Goal: Task Accomplishment & Management: Manage account settings

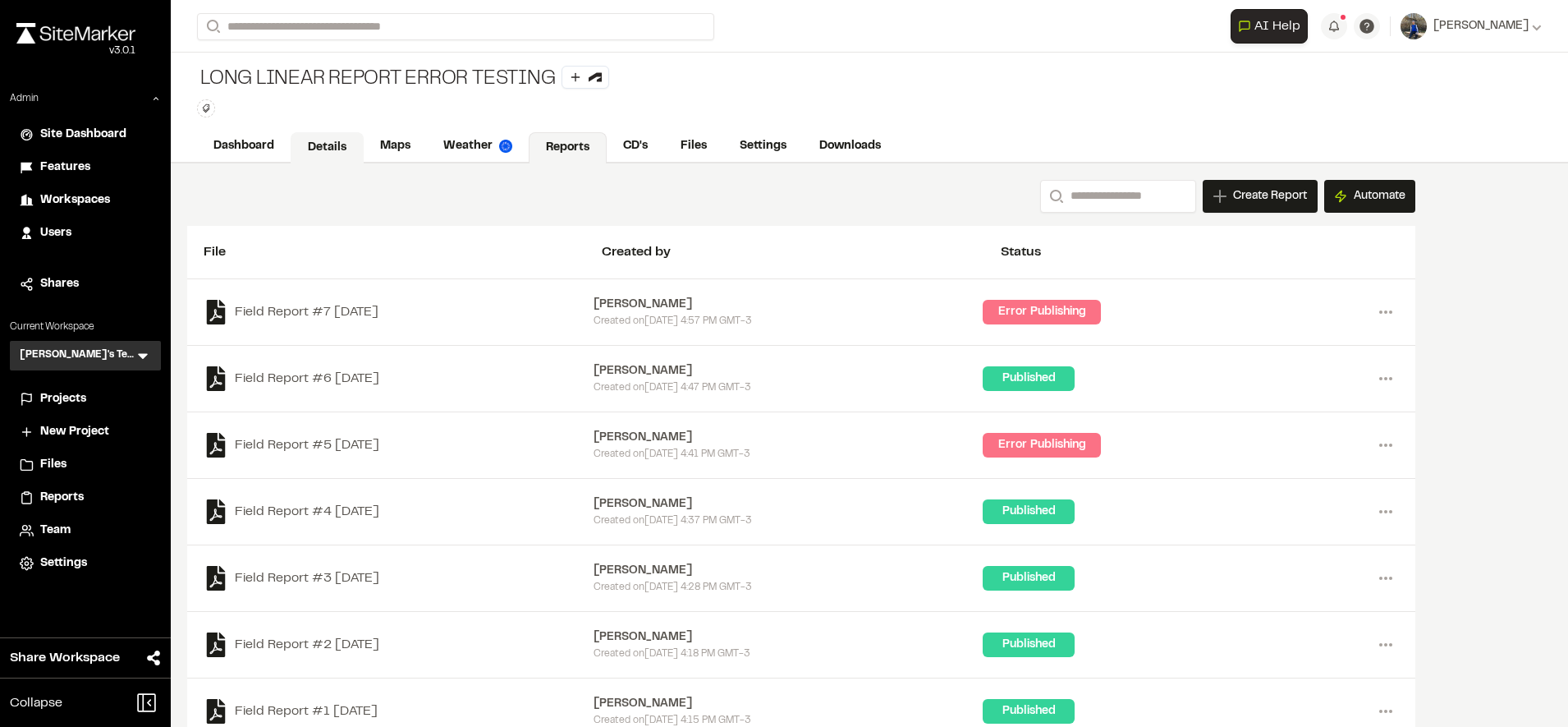
click at [346, 132] on link "Details" at bounding box center [327, 147] width 73 height 31
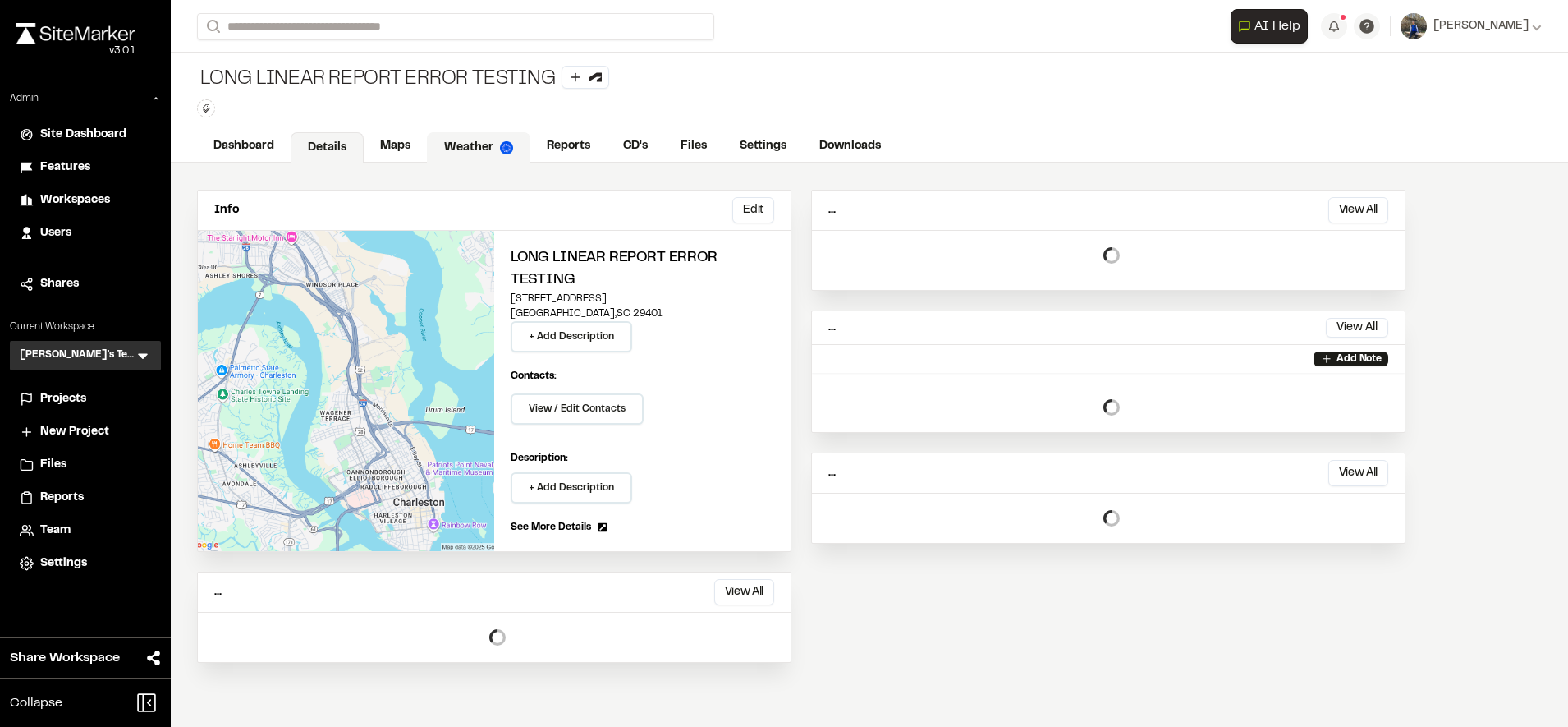
click at [436, 148] on link "Weather" at bounding box center [479, 147] width 104 height 31
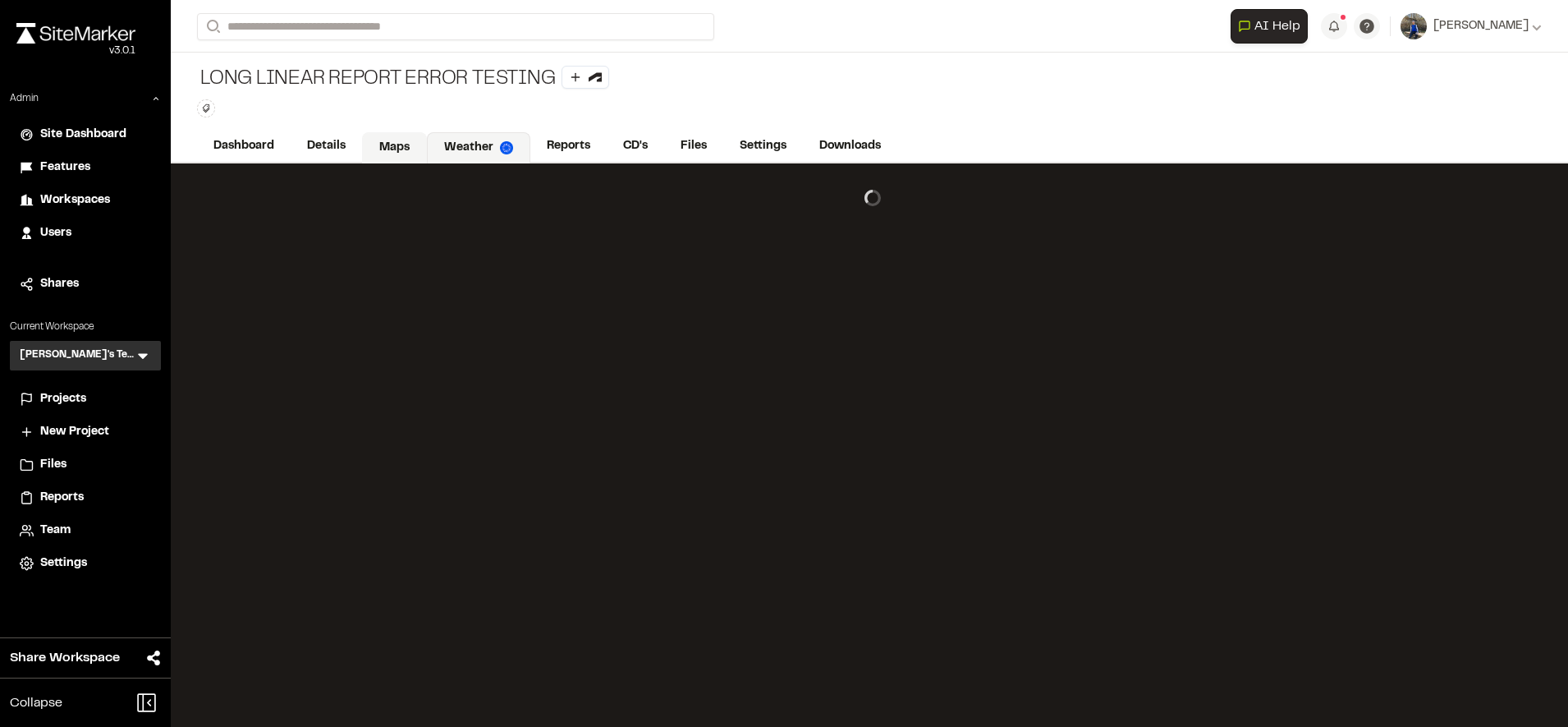
click at [398, 145] on link "Maps" at bounding box center [394, 147] width 64 height 31
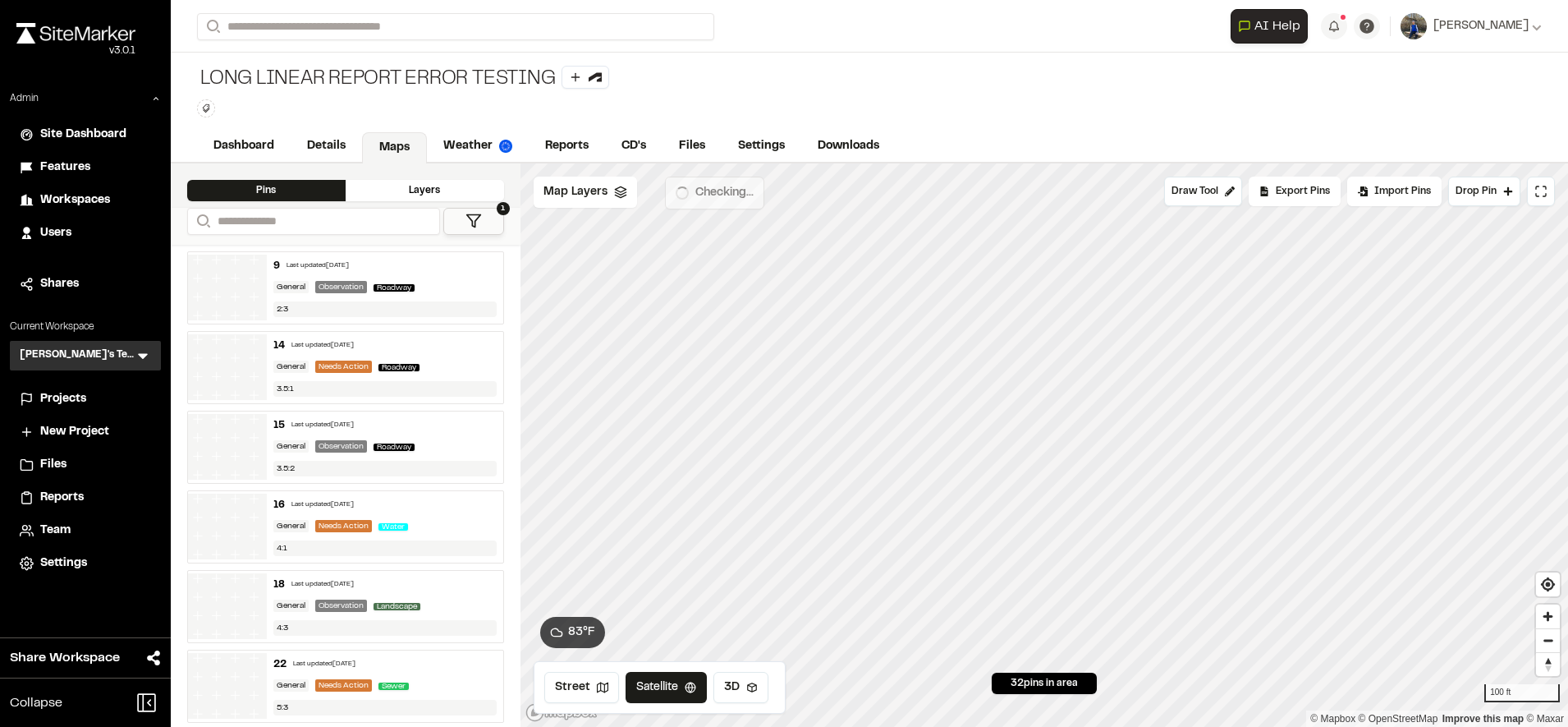
click at [619, 194] on polyline at bounding box center [620, 193] width 11 height 3
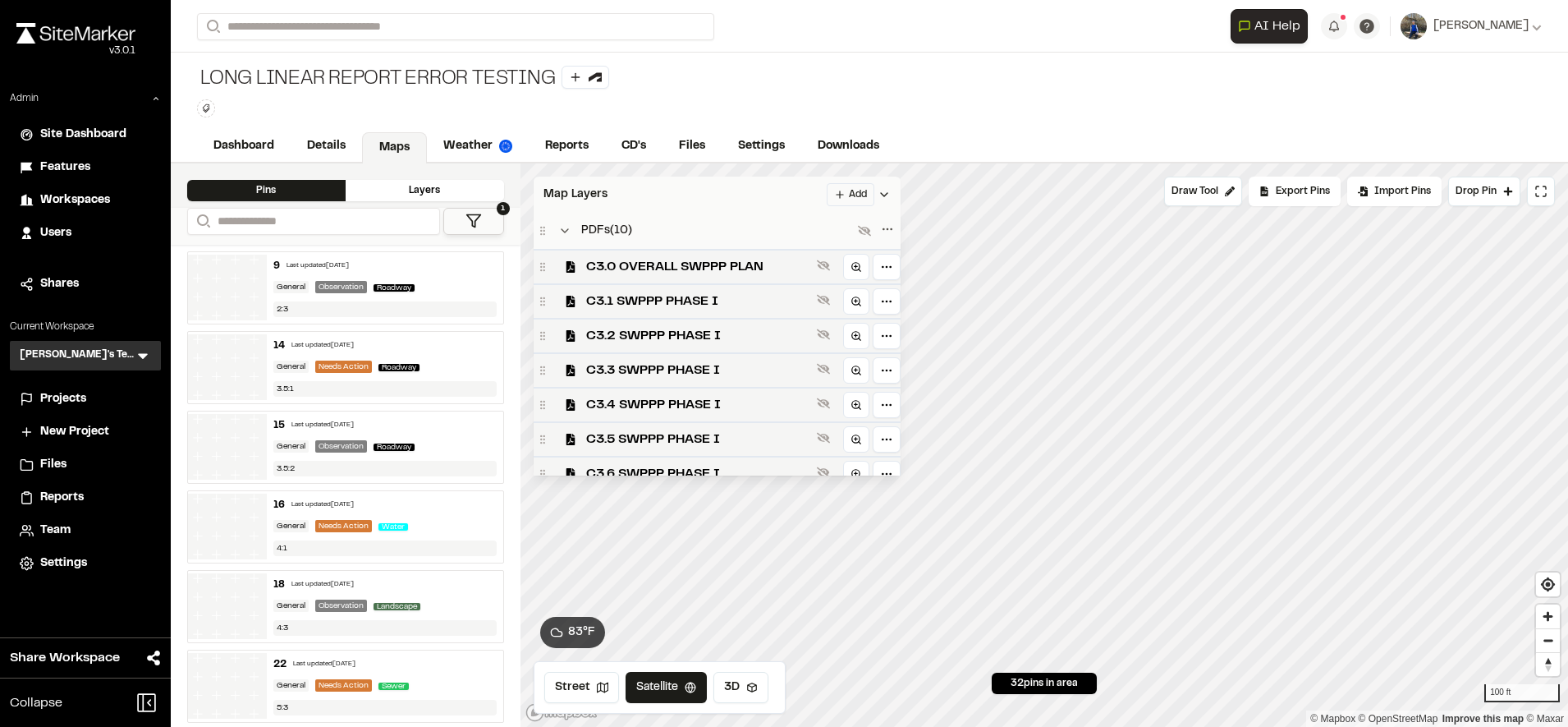
click at [771, 193] on div "Map Layers Add" at bounding box center [717, 194] width 367 height 36
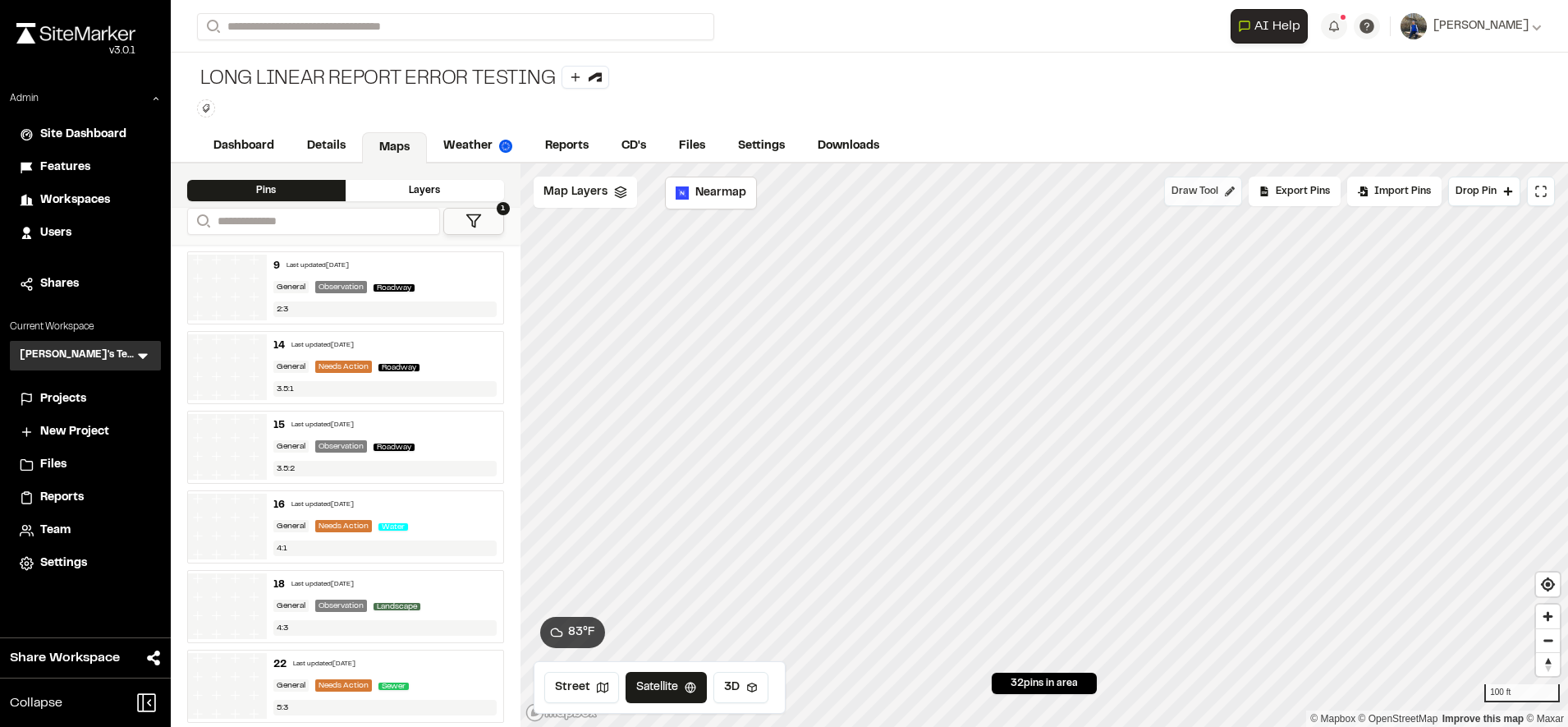
click at [1212, 197] on span "Draw Tool" at bounding box center [1195, 192] width 47 height 15
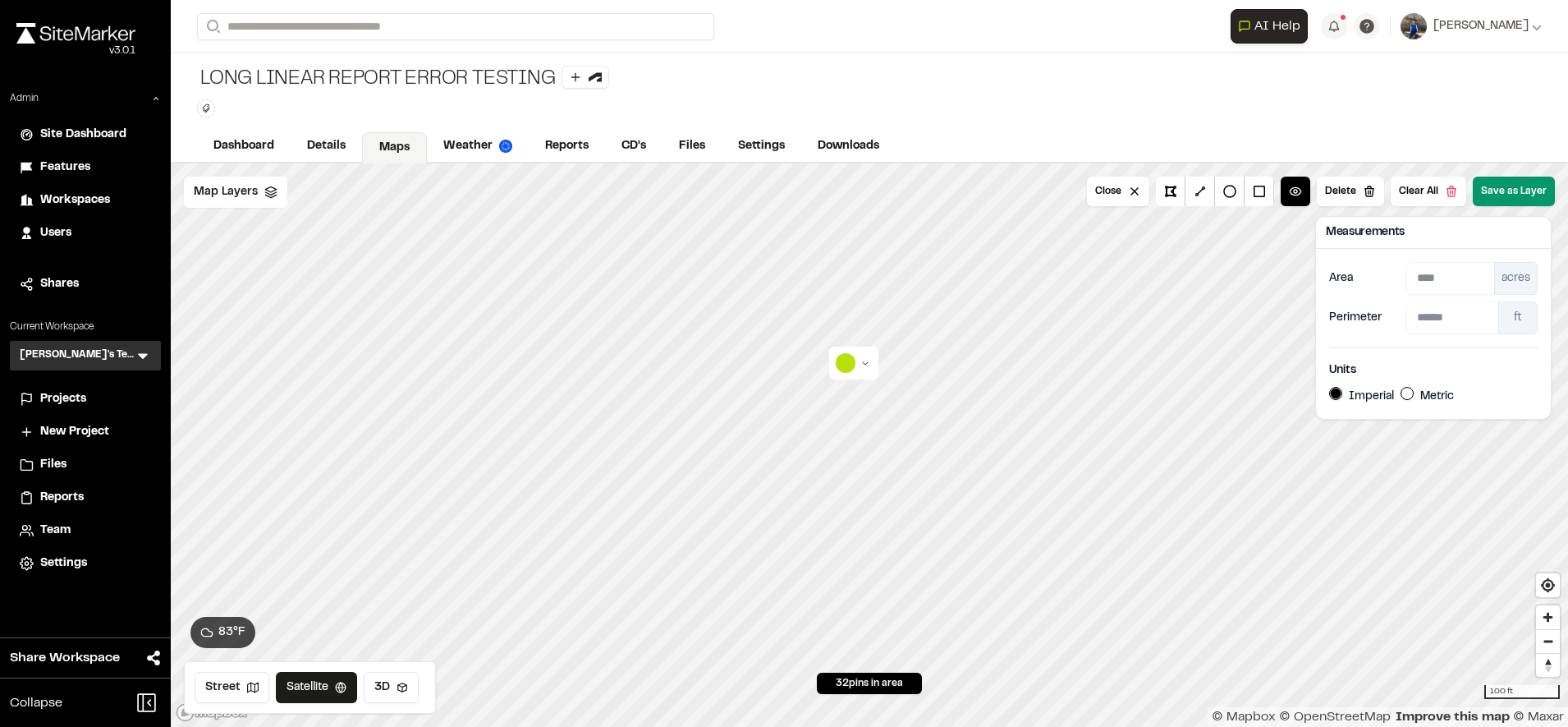
click at [1515, 191] on button "Save as Layer" at bounding box center [1514, 191] width 82 height 29
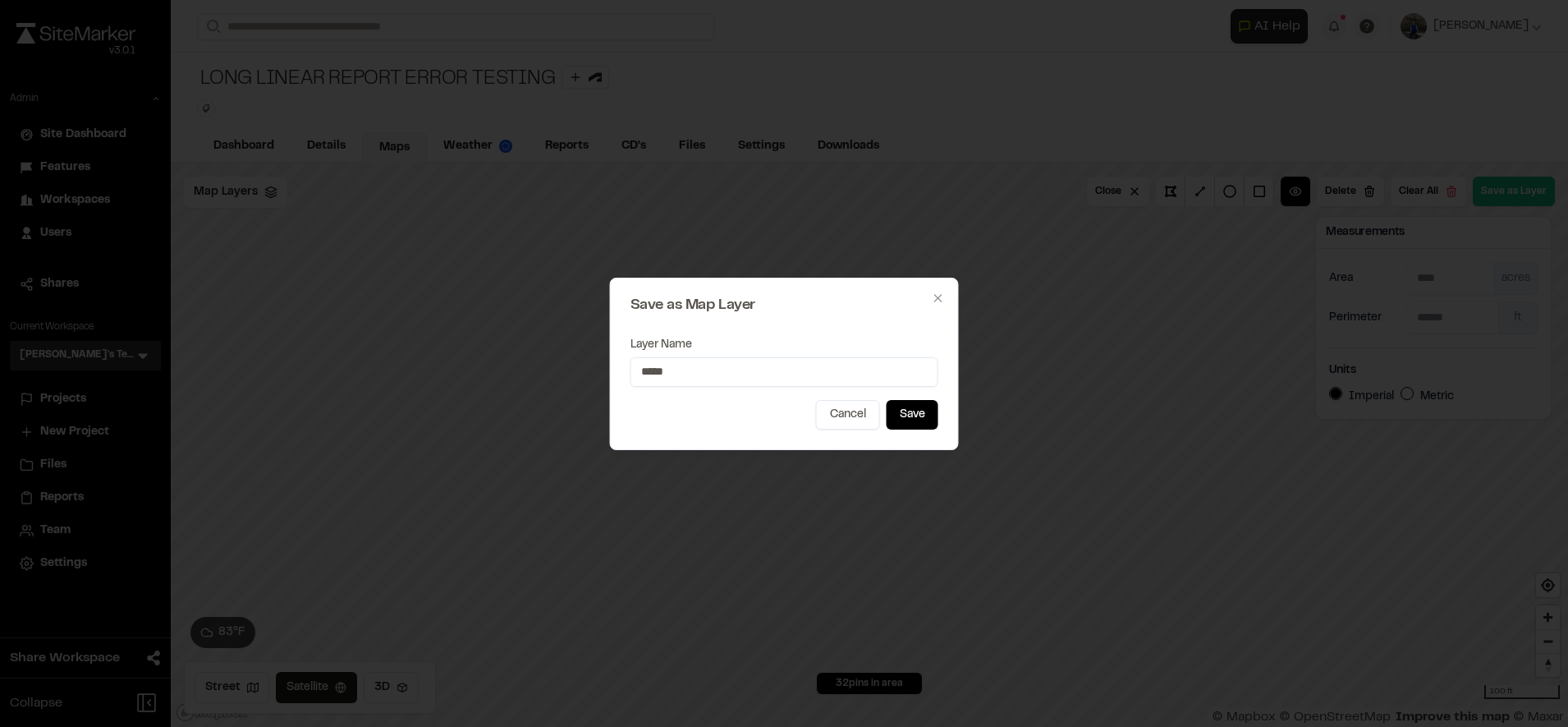
type input "*****"
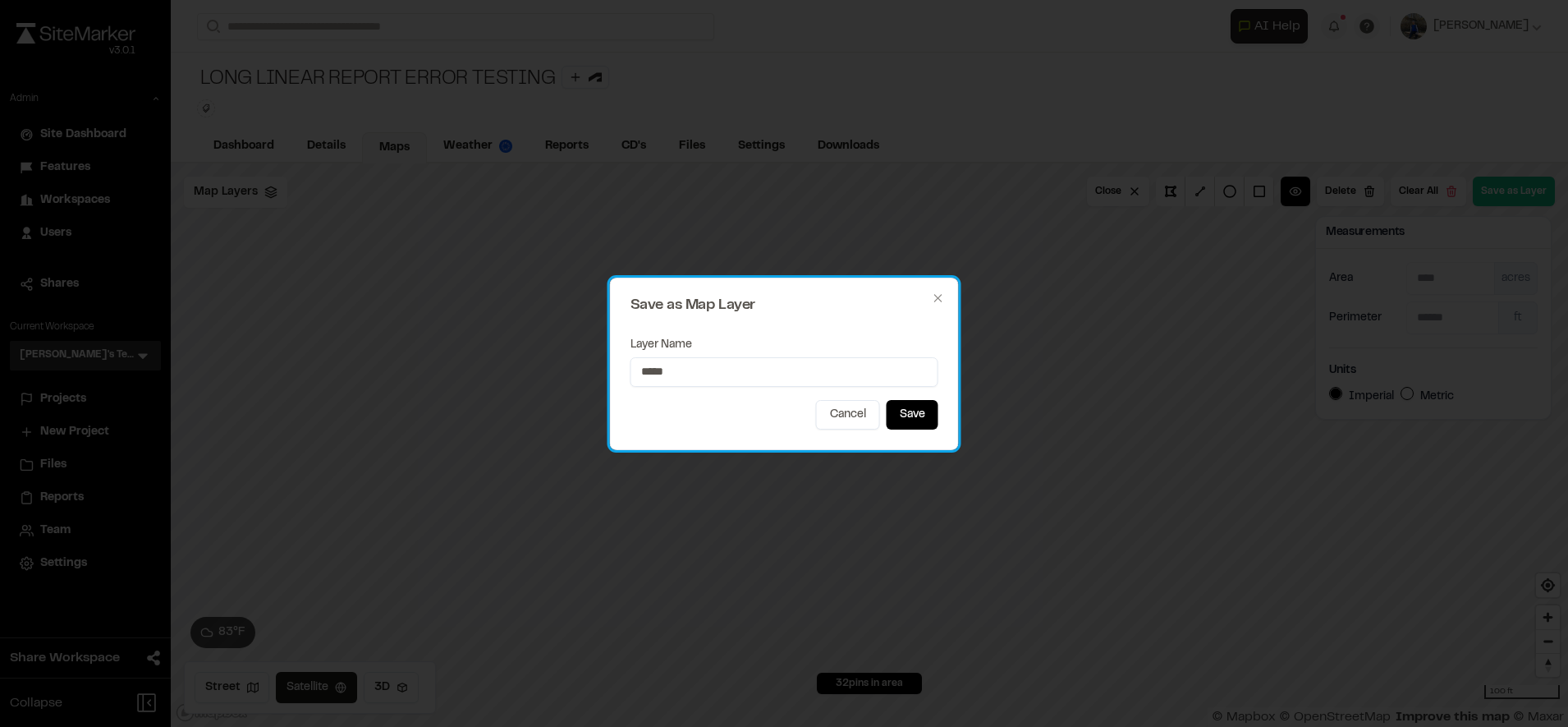
click at [868, 338] on div "Layer Name *****" at bounding box center [785, 363] width 308 height 74
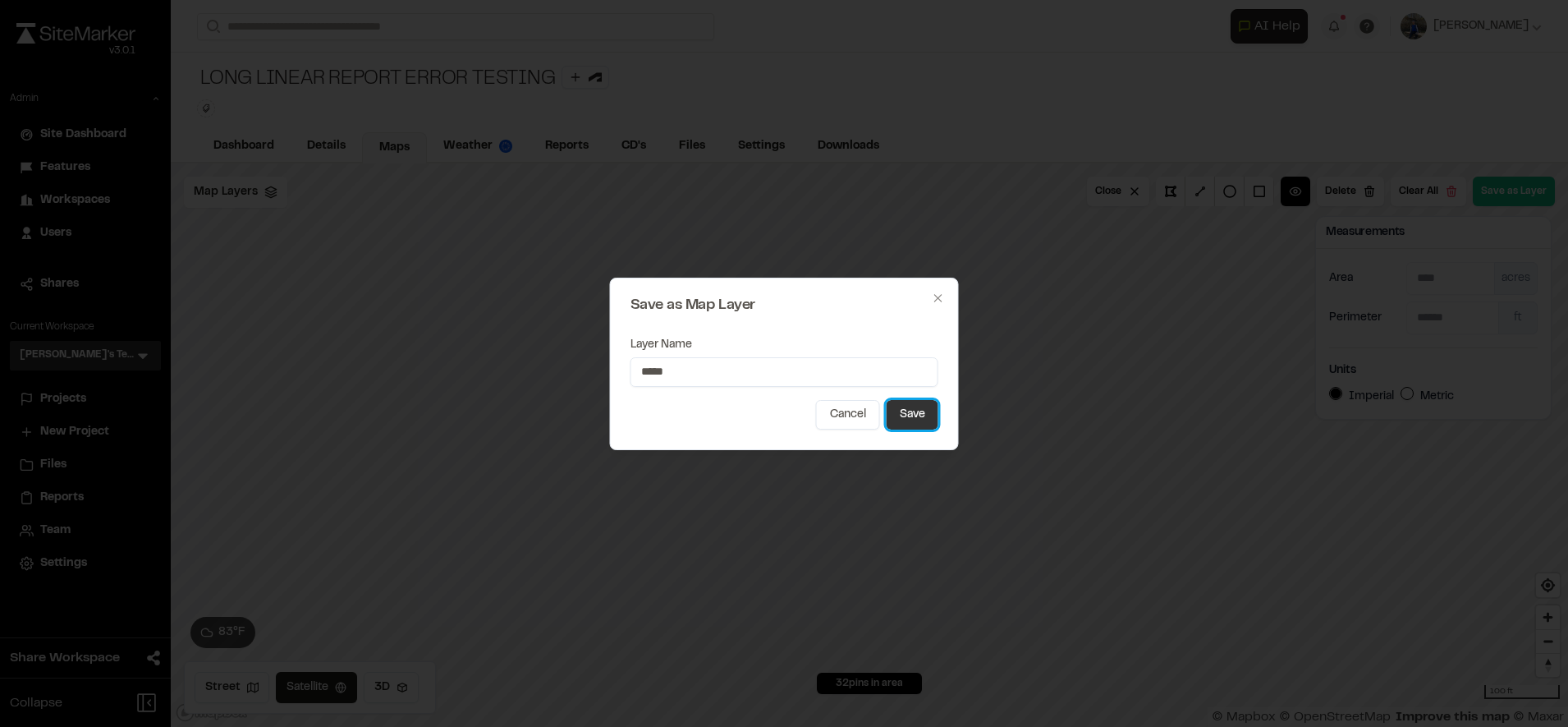
click at [897, 424] on button "Save" at bounding box center [913, 414] width 52 height 29
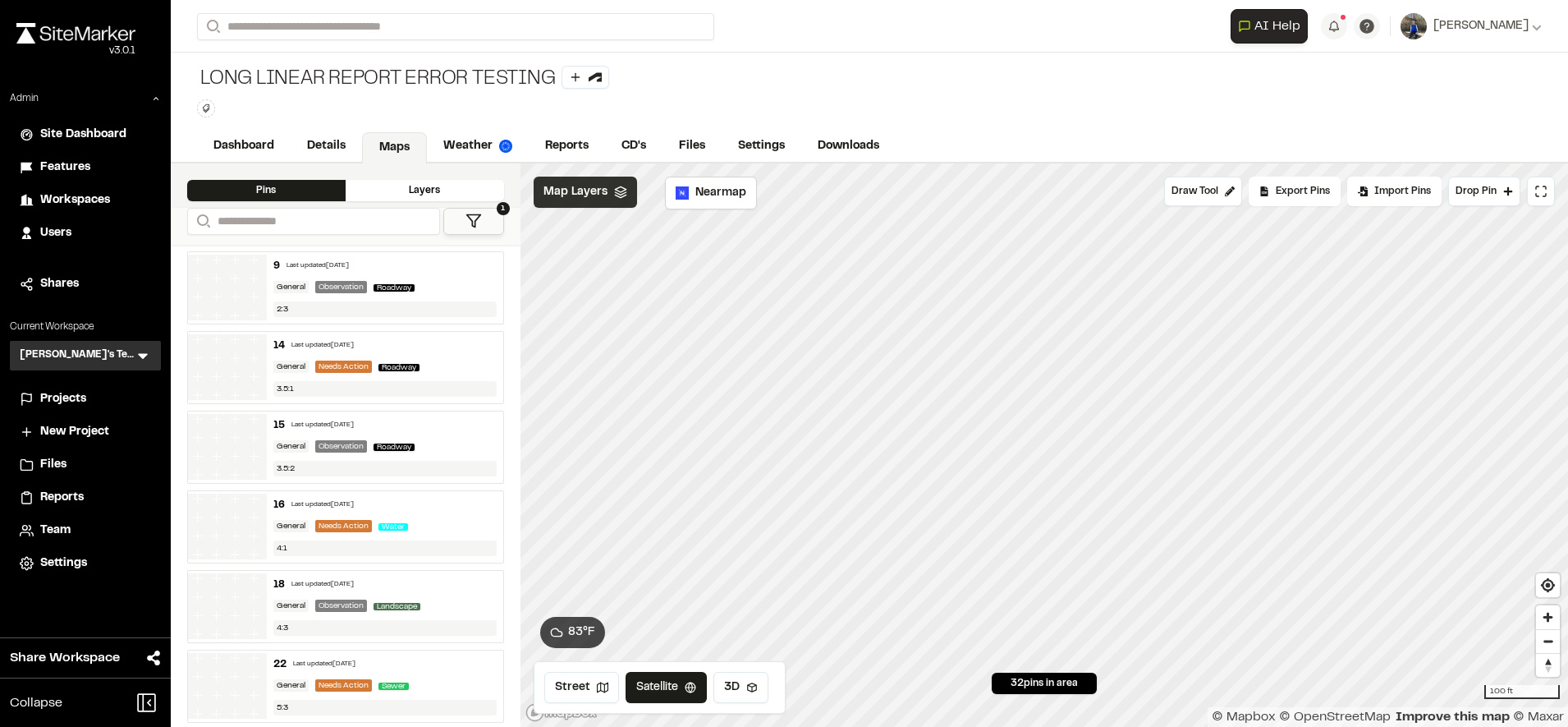
click at [618, 195] on icon at bounding box center [621, 193] width 13 height 13
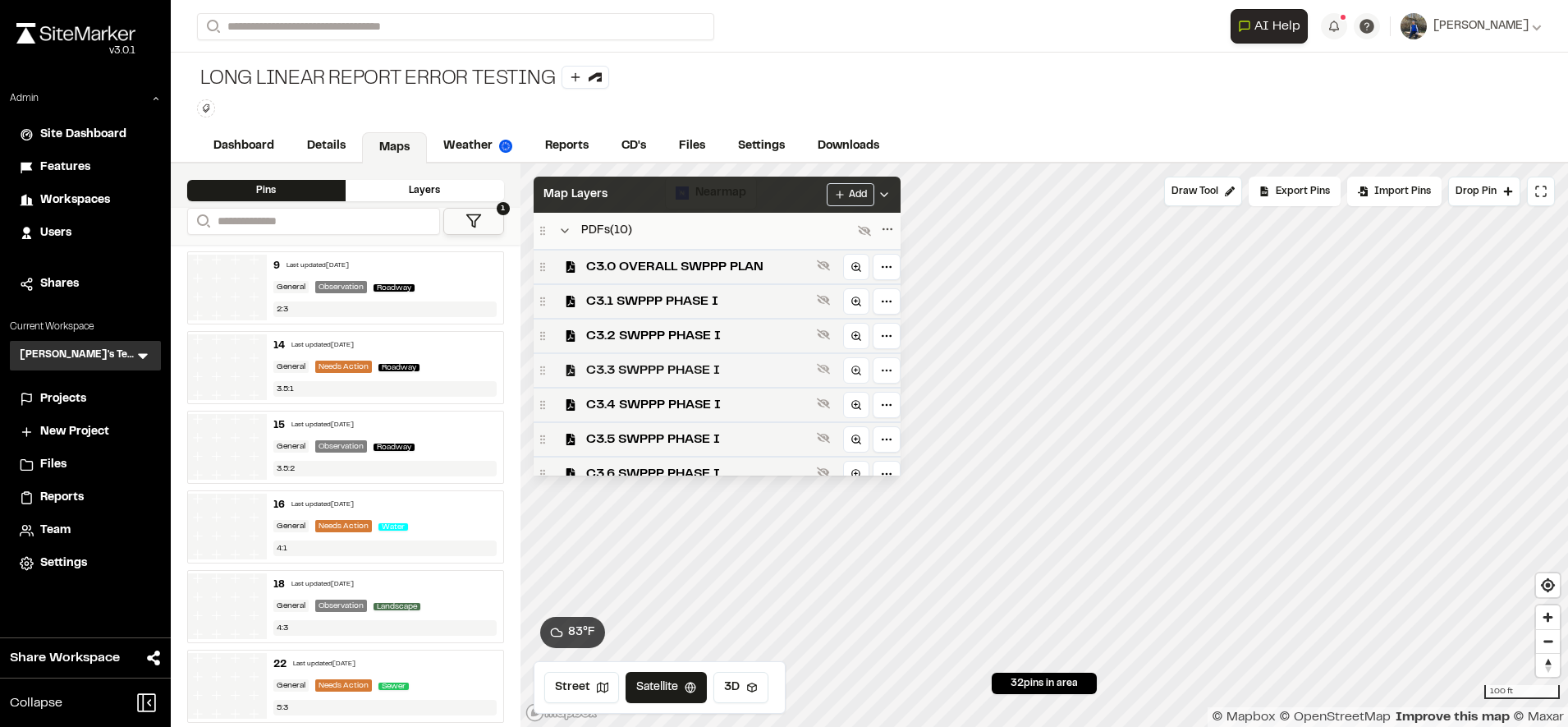
scroll to position [293, 0]
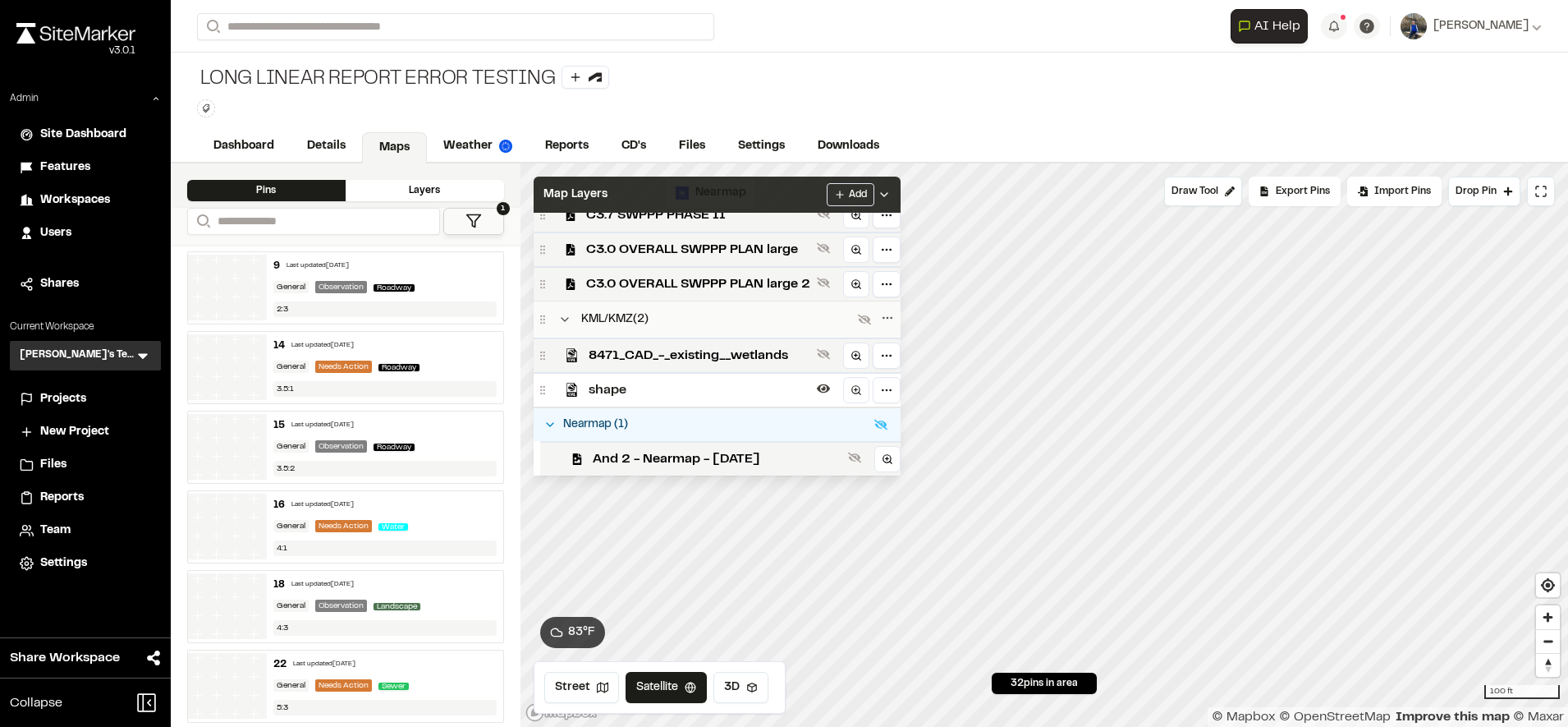
click at [720, 394] on span "shape" at bounding box center [699, 390] width 222 height 20
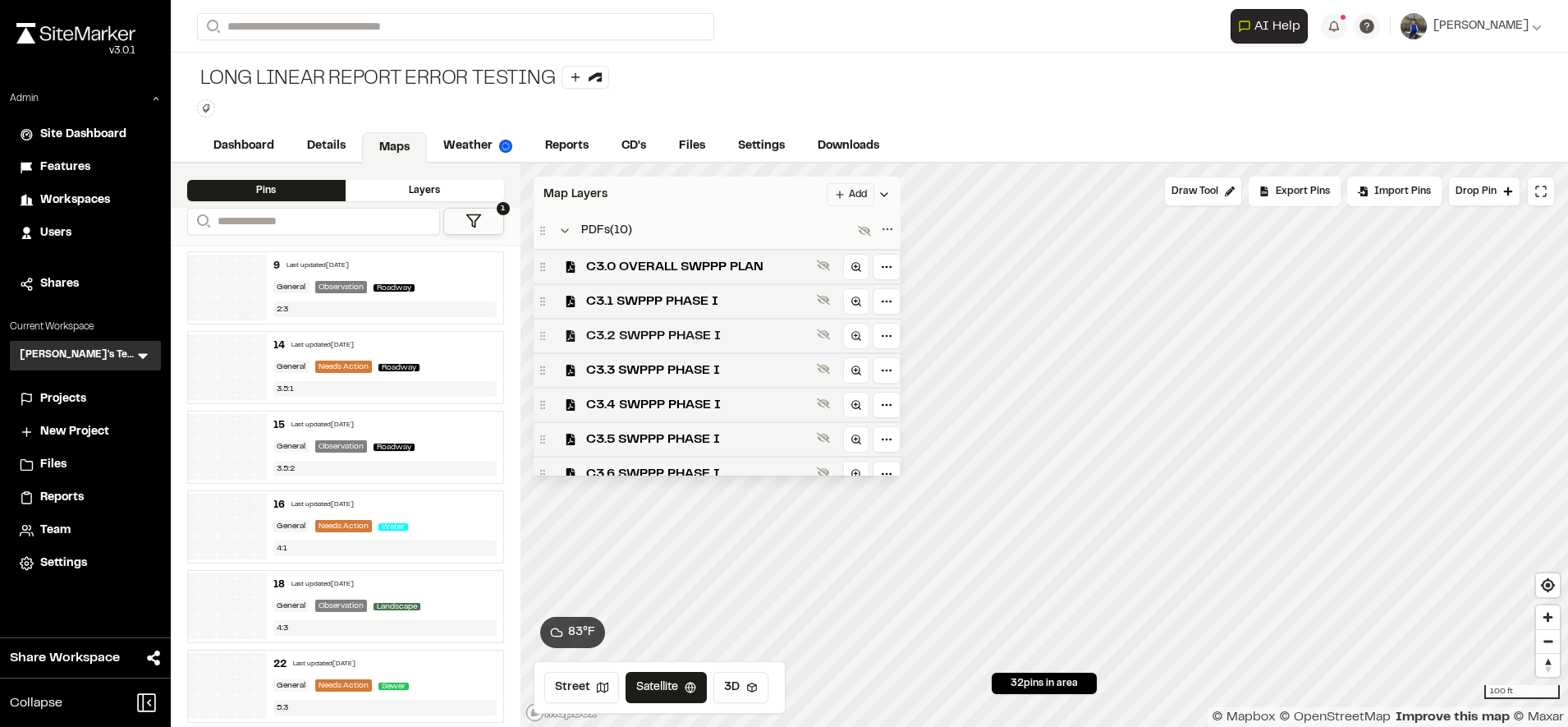
scroll to position [293, 0]
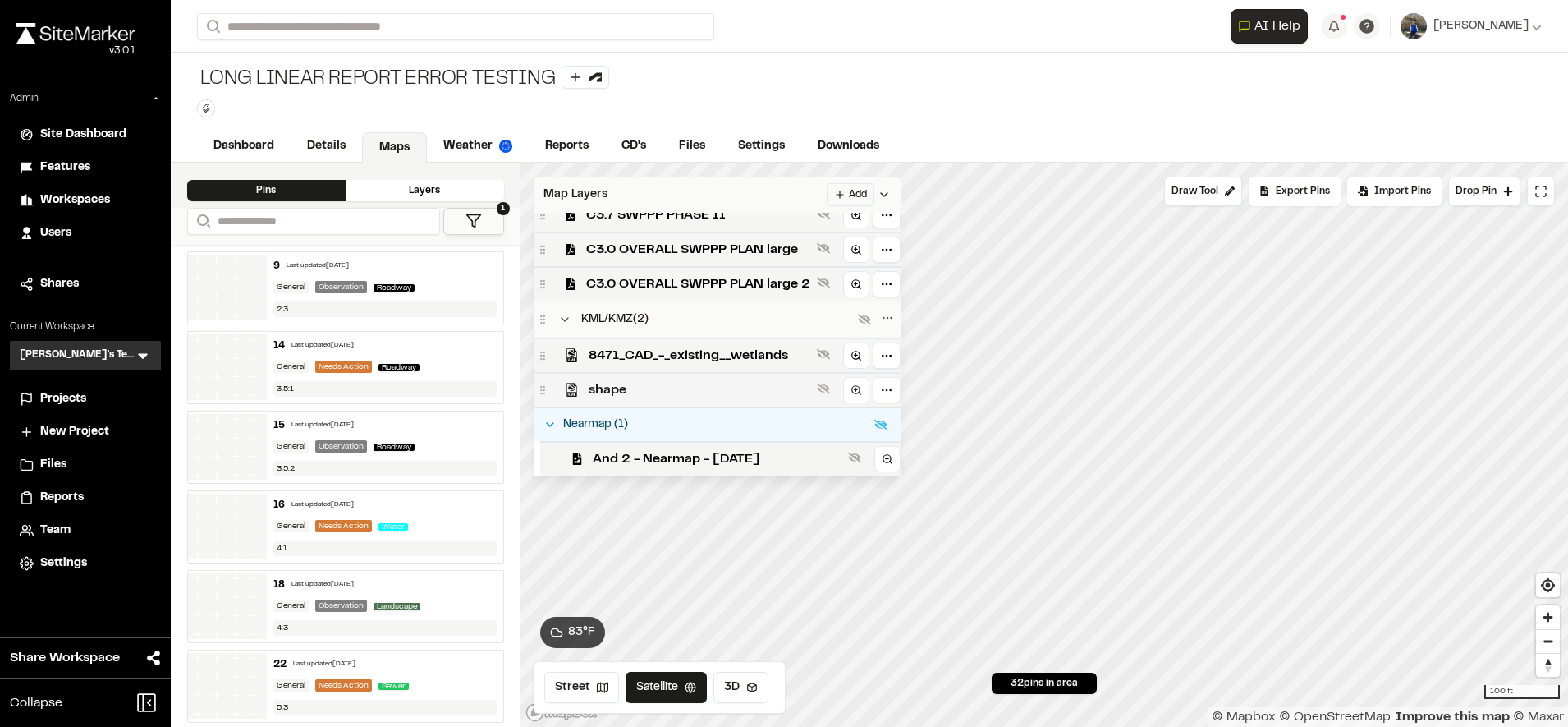
click at [751, 384] on span "shape" at bounding box center [699, 390] width 222 height 20
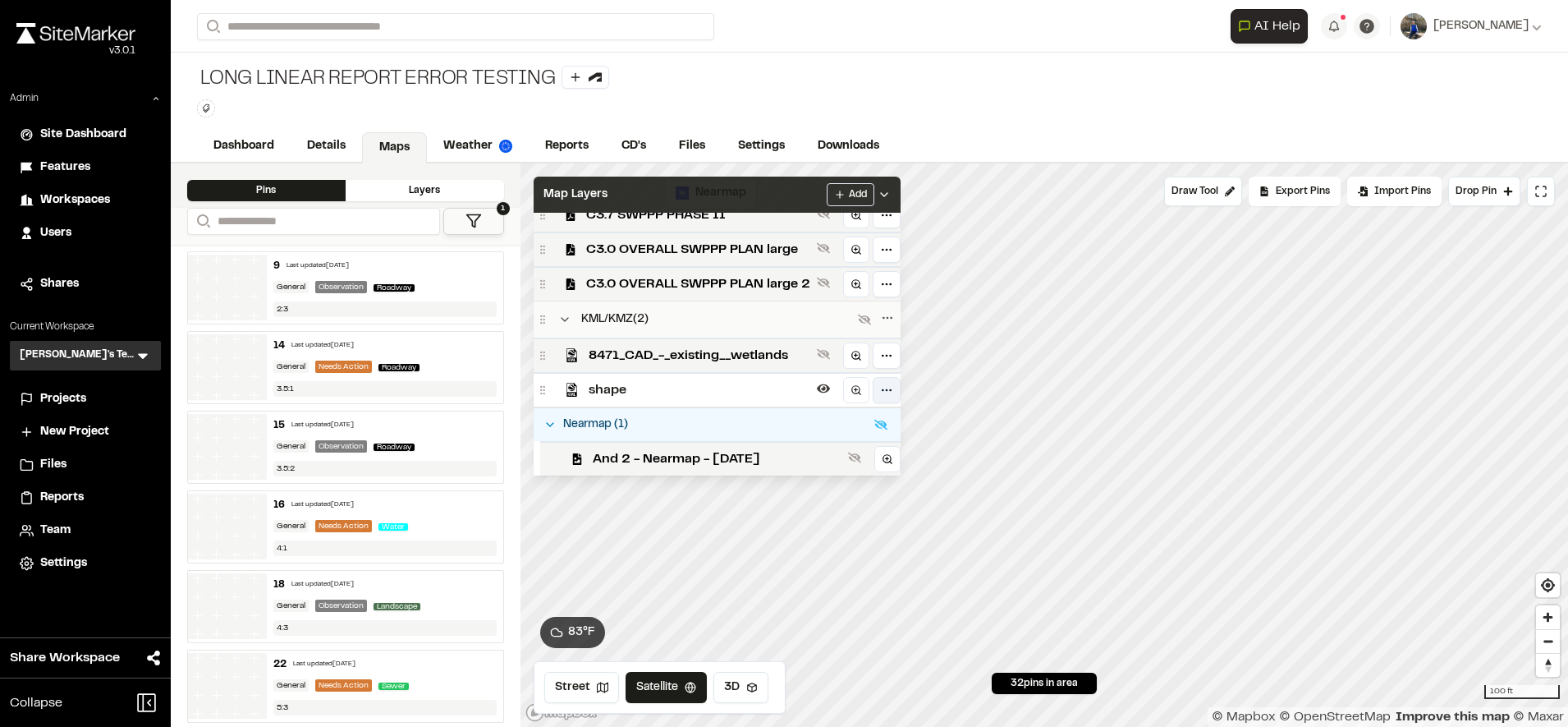
click at [891, 387] on html "Close sidebar v 3.0.1 Admin Site Dashboard Features Workspaces Users Shares Cur…" at bounding box center [784, 364] width 1568 height 727
click at [48, 242] on html "Close sidebar v 3.0.1 Admin Site Dashboard Features Workspaces Users Shares Cur…" at bounding box center [784, 364] width 1568 height 727
click at [55, 239] on span "Users" at bounding box center [55, 234] width 31 height 18
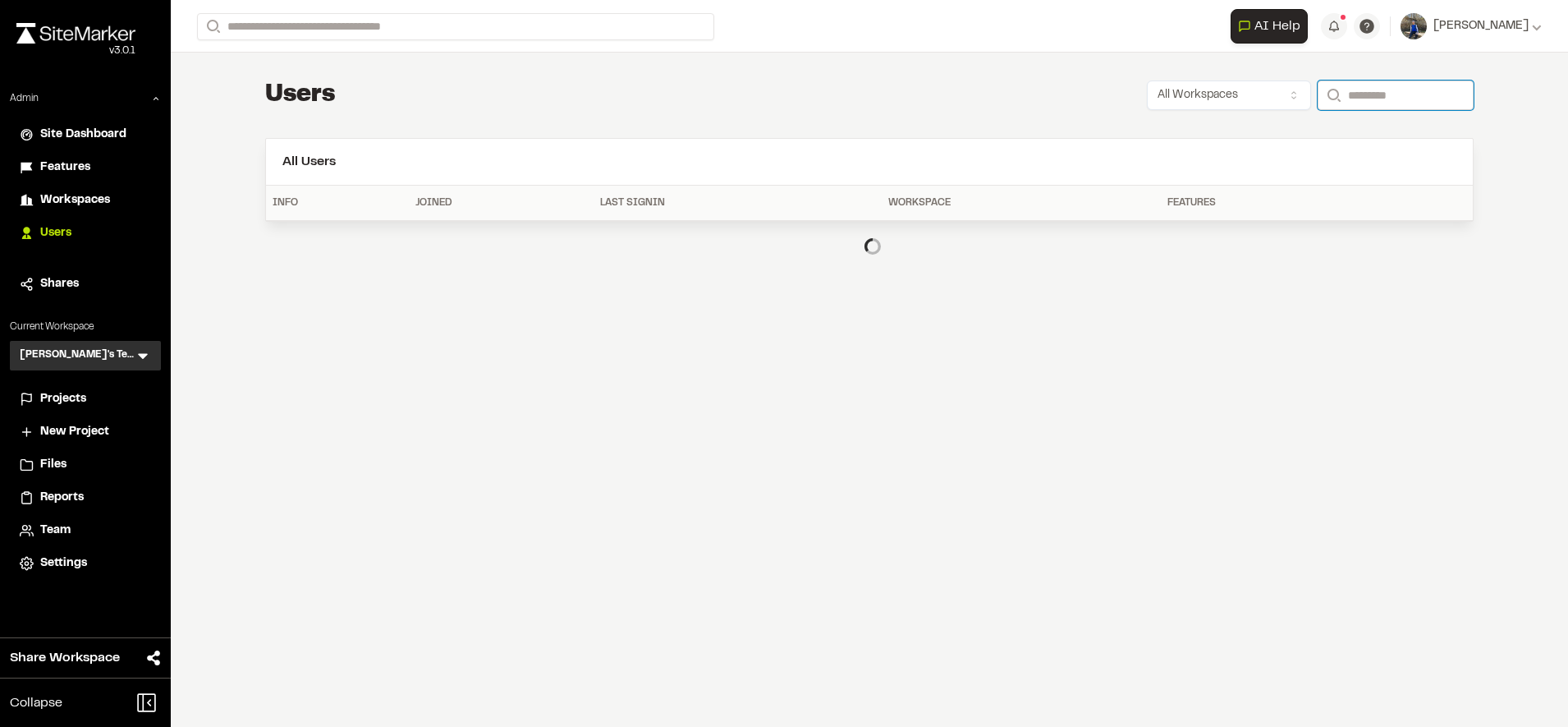
click at [1357, 98] on input "Search" at bounding box center [1395, 95] width 156 height 29
type input "**********"
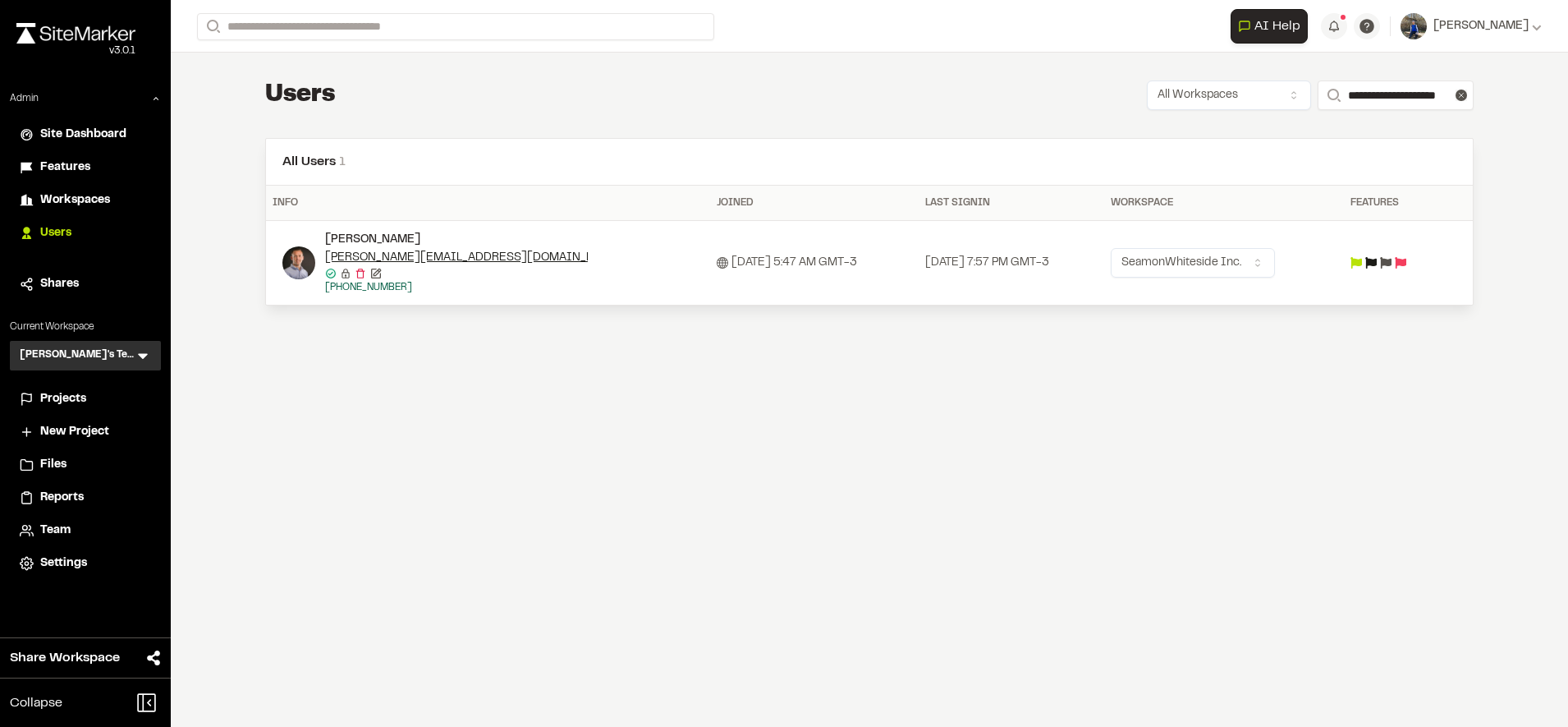
click at [1362, 266] on icon at bounding box center [1357, 263] width 12 height 12
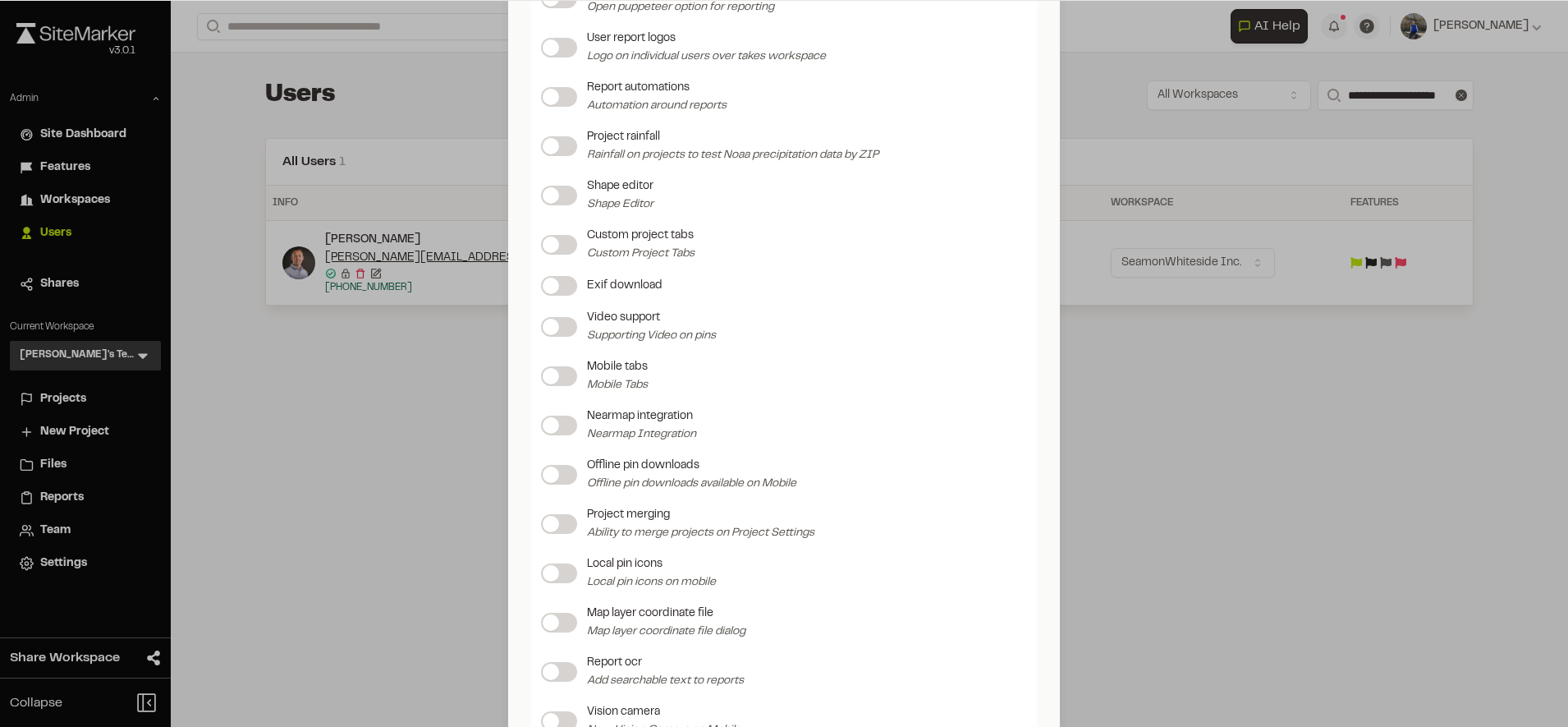
scroll to position [1317, 0]
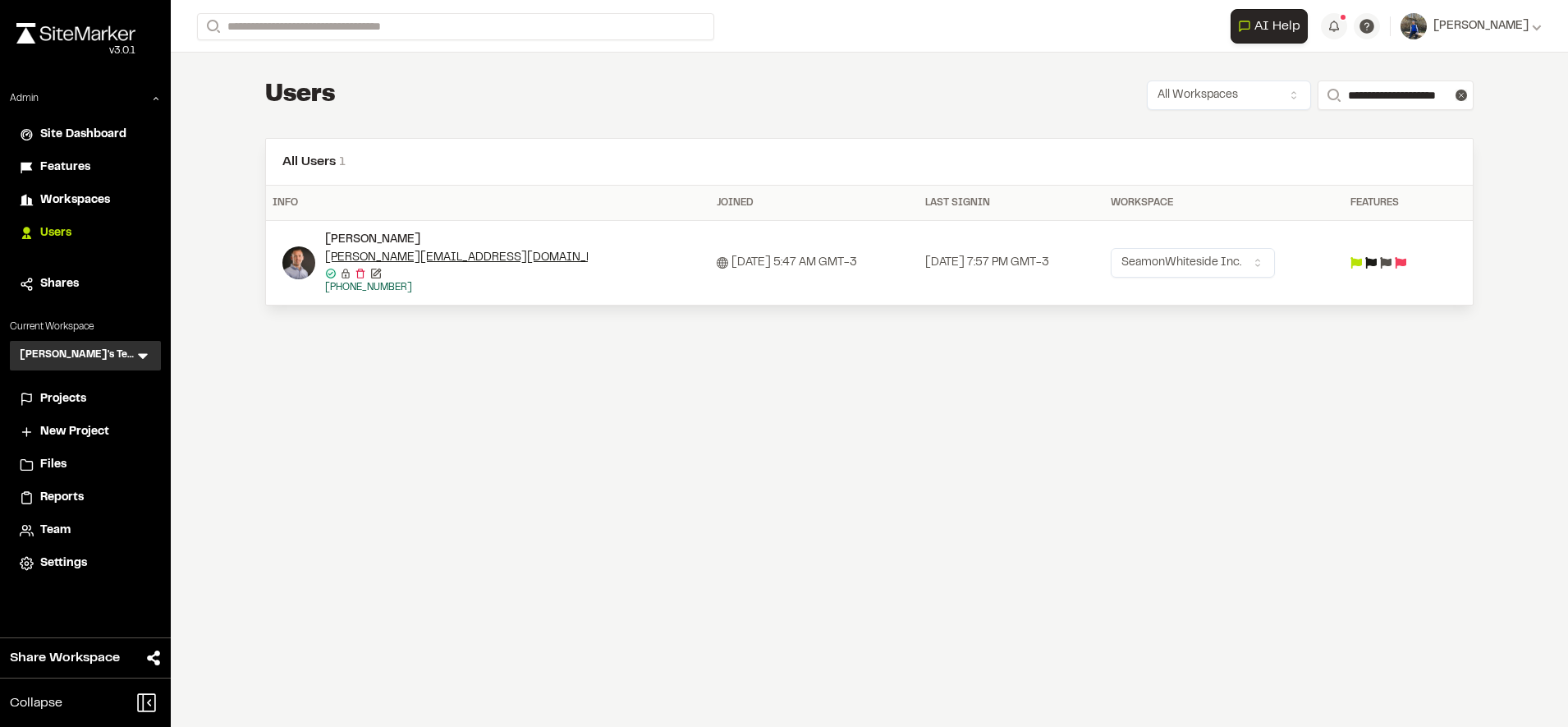
click at [1183, 456] on div "Update Feature Flags Feature Flags Project storage enabled Reports iframe Toggl…" at bounding box center [784, 377] width 1568 height 727
click at [1392, 262] on icon at bounding box center [1386, 263] width 12 height 12
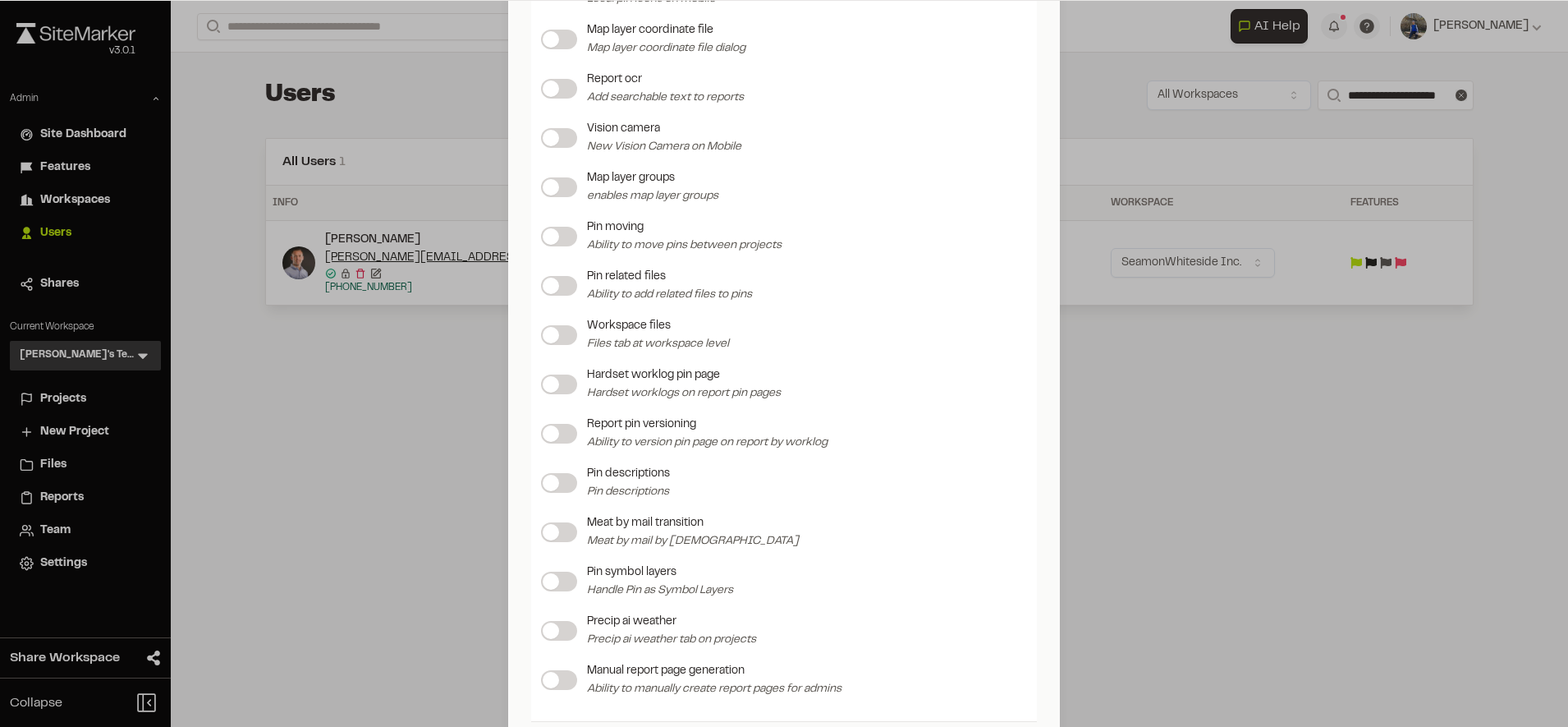
scroll to position [1895, 0]
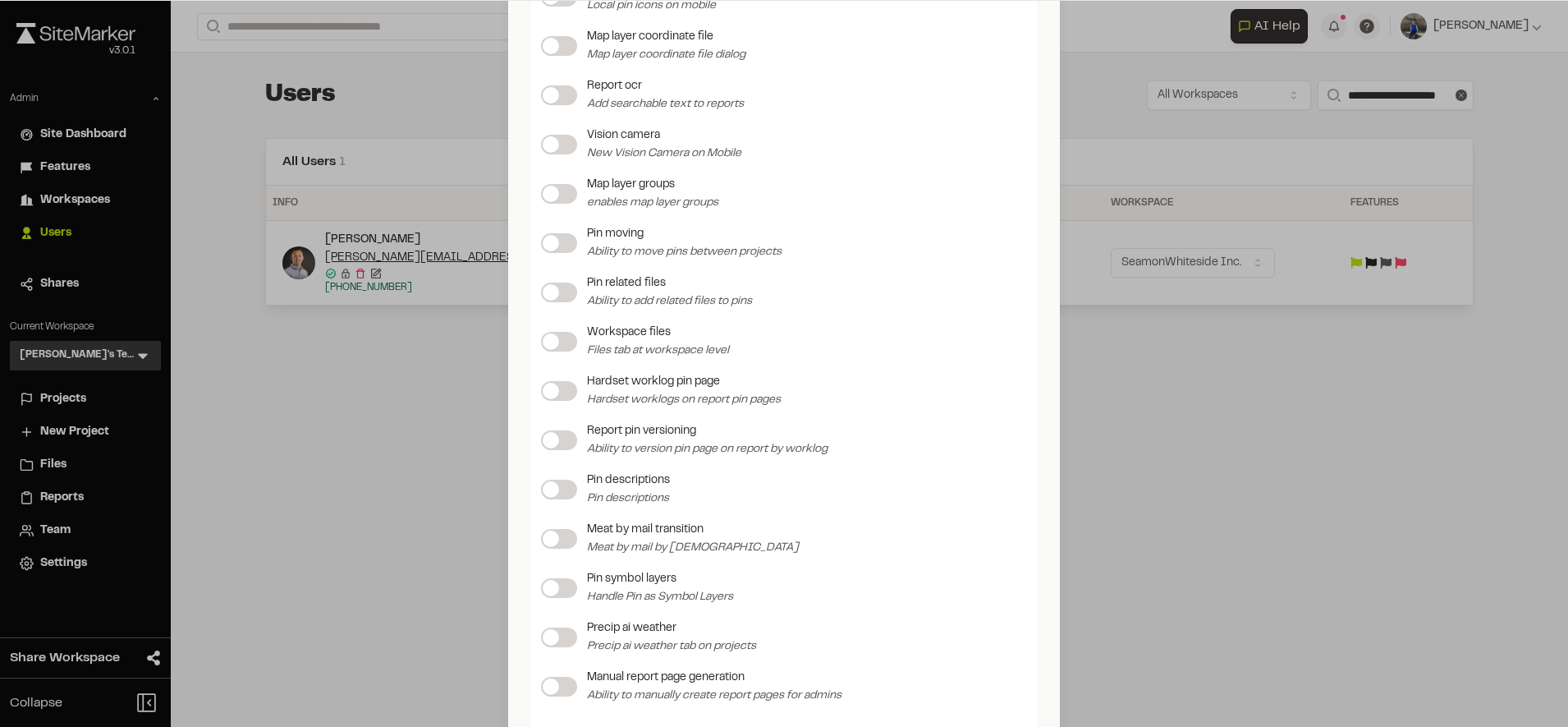
click at [547, 193] on span at bounding box center [551, 194] width 17 height 17
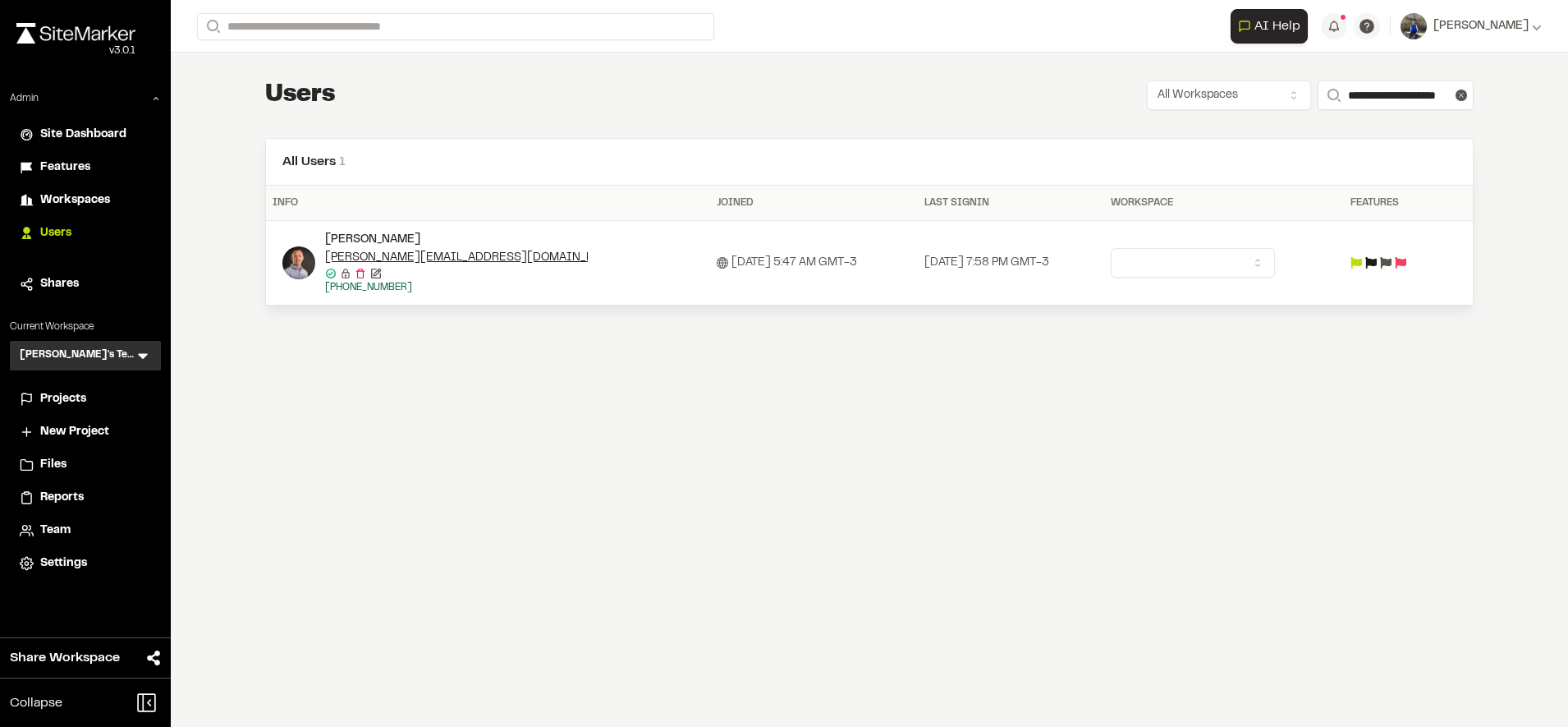
click at [1148, 422] on div "**********" at bounding box center [869, 364] width 1397 height 727
click at [1290, 514] on div "**********" at bounding box center [869, 364] width 1397 height 727
click at [1203, 280] on td at bounding box center [1224, 263] width 240 height 85
click at [1215, 268] on html "Close sidebar v 3.0.1 Admin Site Dashboard Features Workspaces Users Shares Cur…" at bounding box center [784, 364] width 1568 height 727
click at [1081, 382] on div "**********" at bounding box center [869, 364] width 1397 height 727
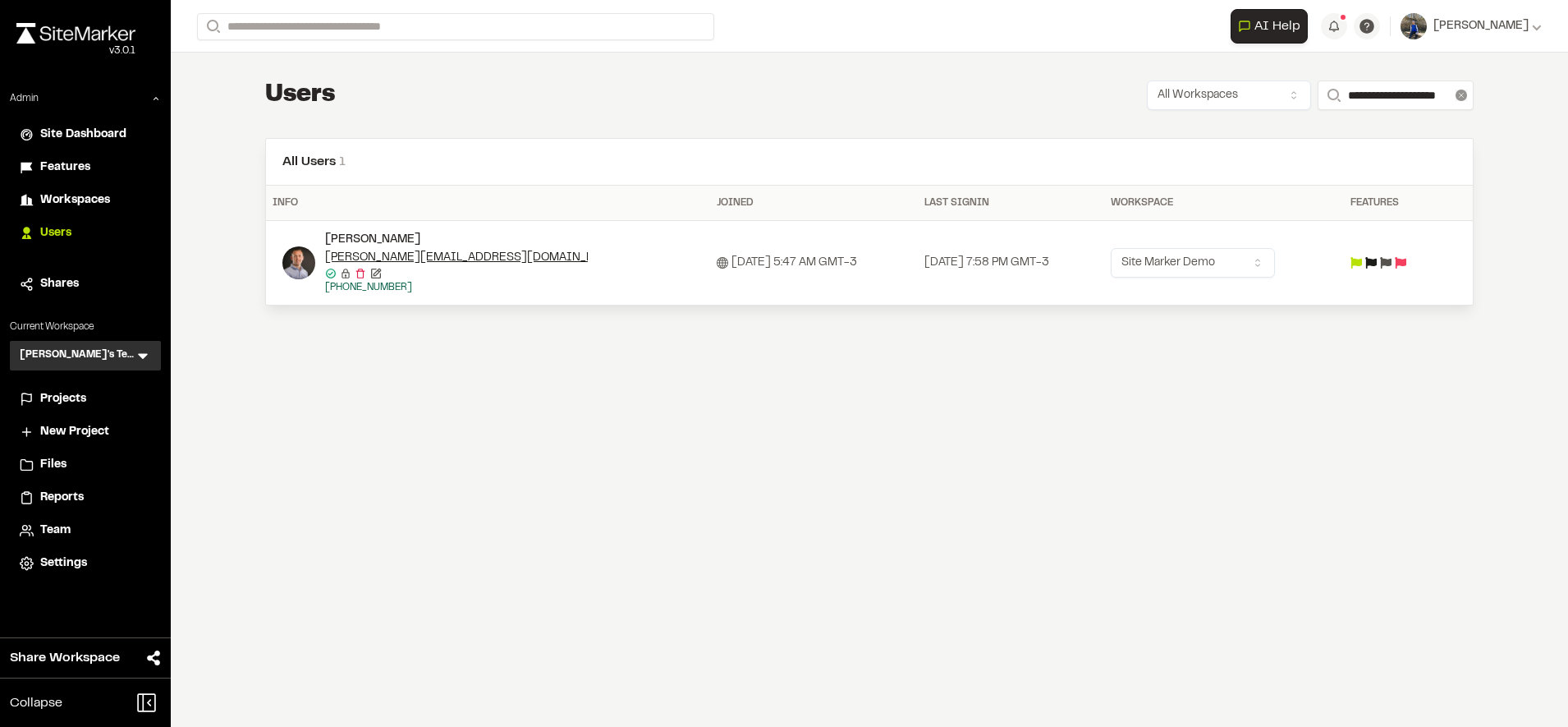
click at [1461, 95] on icon at bounding box center [1462, 95] width 12 height 12
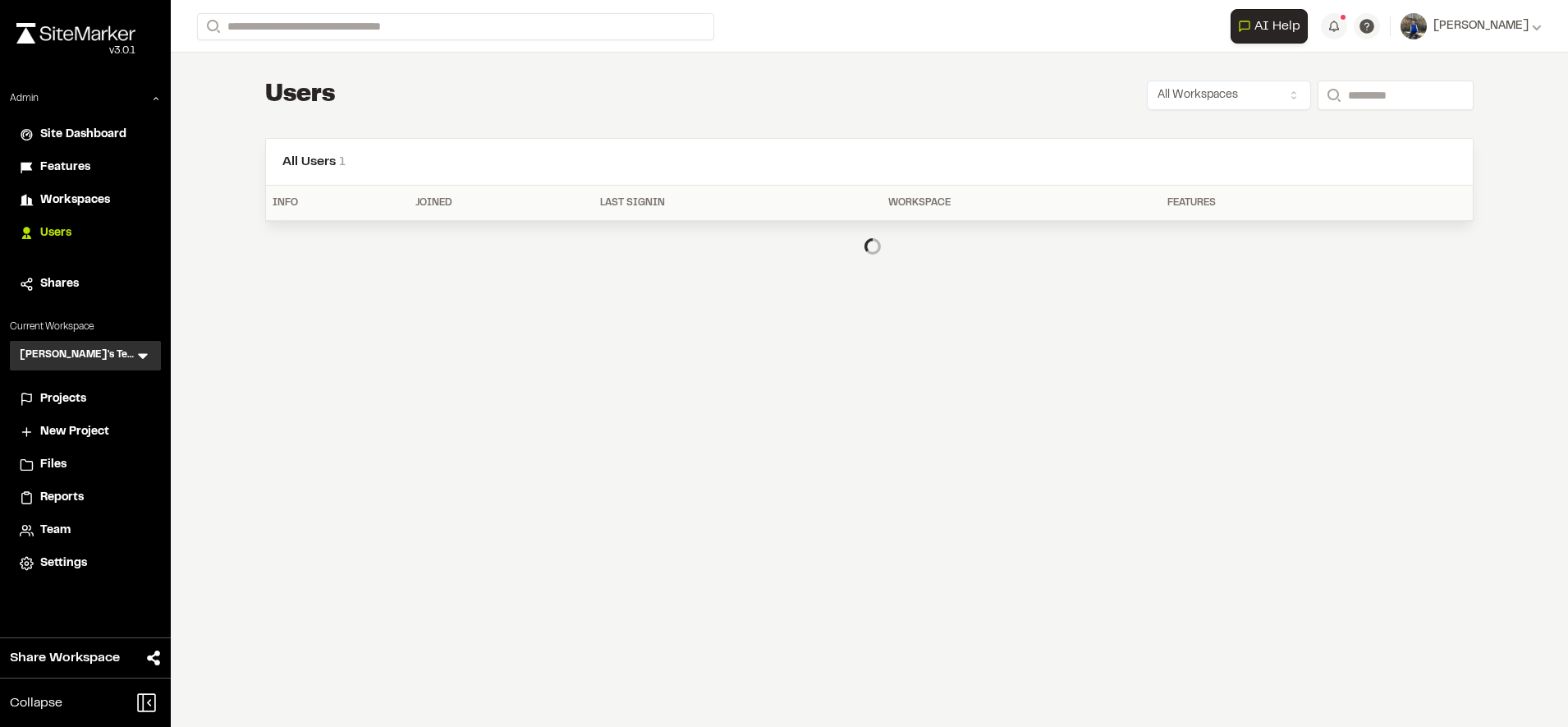
click at [878, 93] on div "Users All Workspaces Search" at bounding box center [869, 95] width 1209 height 33
